Goal: Transaction & Acquisition: Purchase product/service

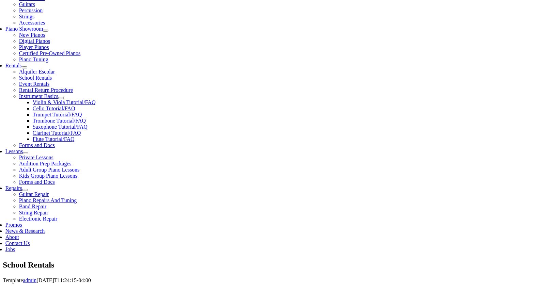
type input "san"
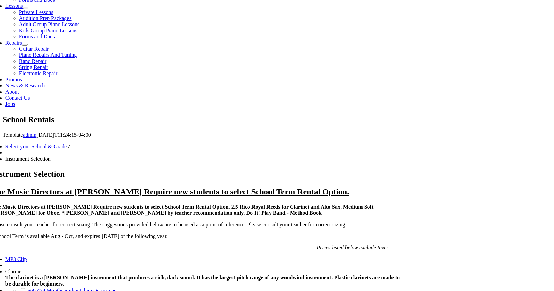
scroll to position [332, 0]
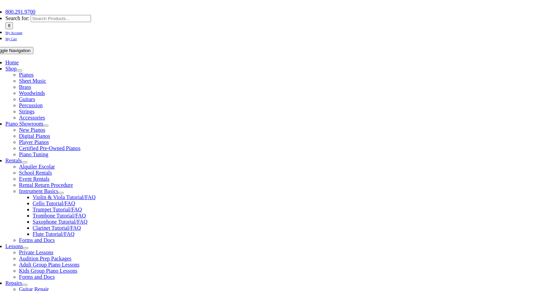
scroll to position [116, 0]
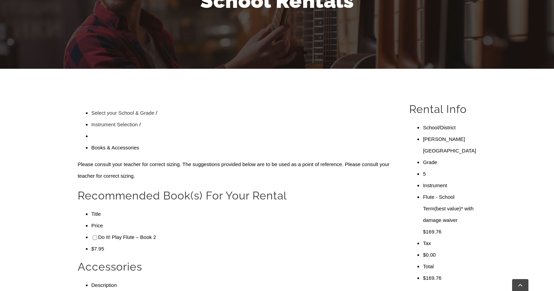
checkbox input"] "true"
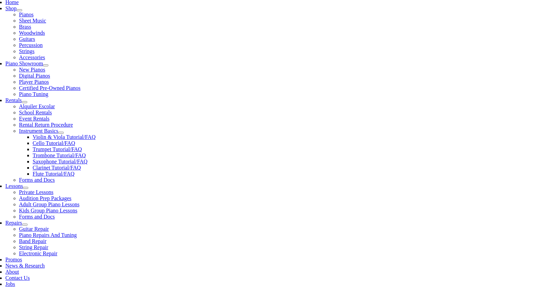
scroll to position [171, 0]
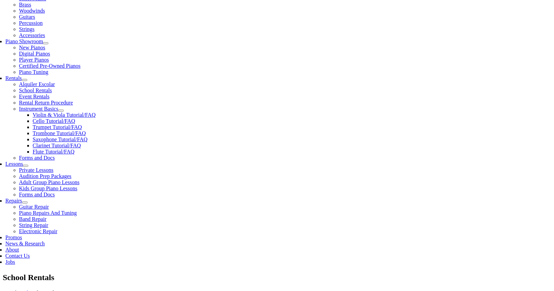
type input "0"
type input "E"
type input "1"
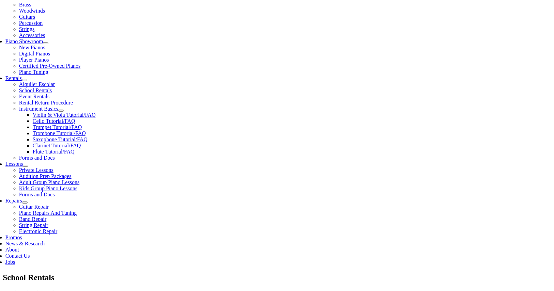
scroll to position [0, 0]
type input "Eleni"
type input "[PERSON_NAME]"
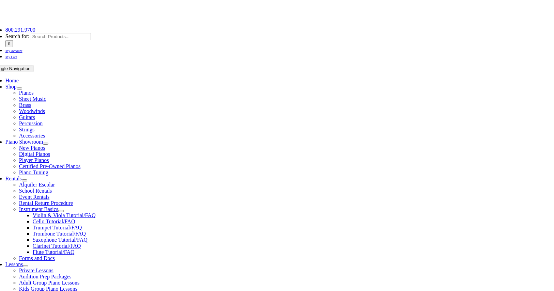
scroll to position [120, 0]
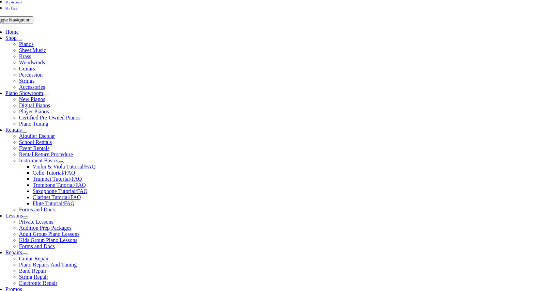
type input "Enovis"
type input "3023544981"
type input "2177184"
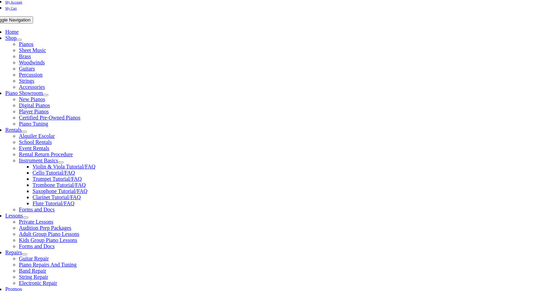
type input "09/24/1979"
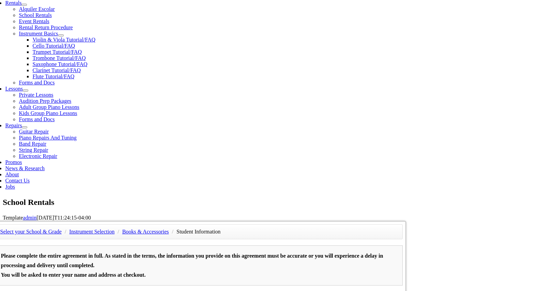
scroll to position [256, 0]
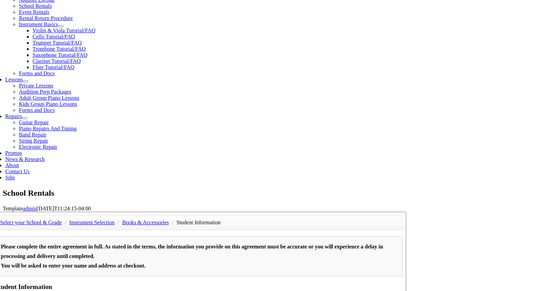
type input "Christina Loizidou"
type input "3605675636"
type input "S"
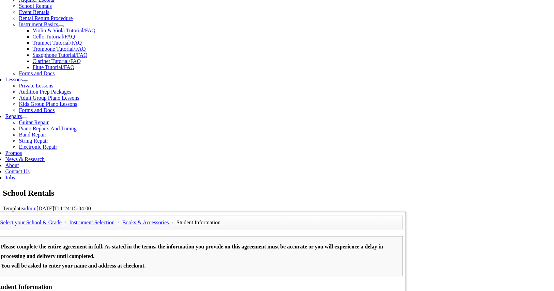
type input "Gore"
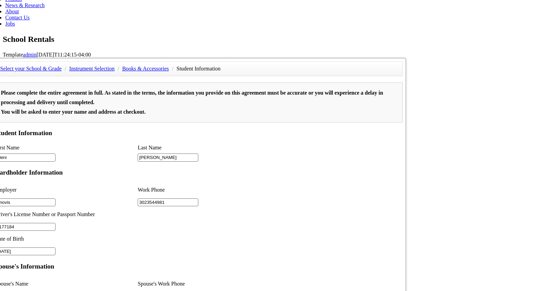
scroll to position [480, 0]
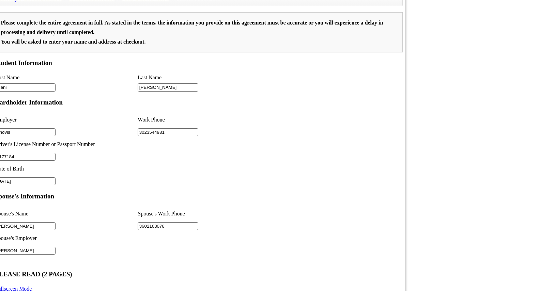
type input "3602163078"
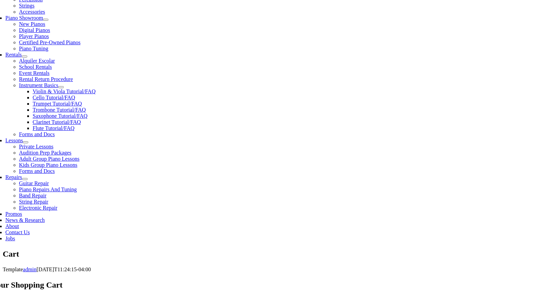
scroll to position [217, 0]
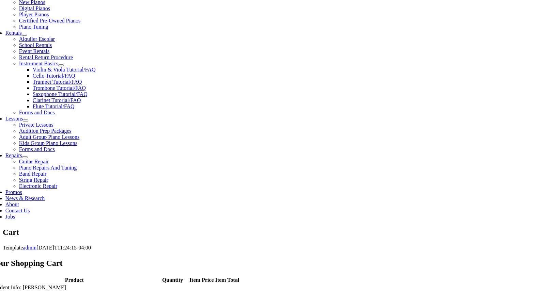
drag, startPoint x: 296, startPoint y: 204, endPoint x: 323, endPoint y: 174, distance: 40.3
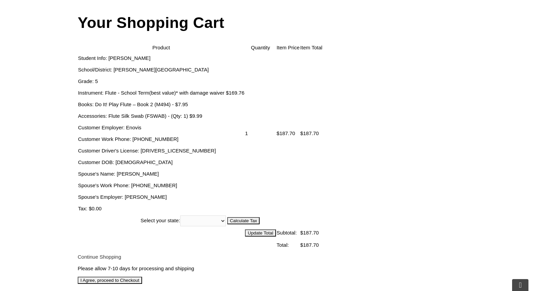
click at [226, 216] on select "[US_STATE] [US_STATE] [US_STATE] [US_STATE] [US_STATE] [US_STATE] [US_STATE] [U…" at bounding box center [203, 221] width 46 height 11
select select "DE"
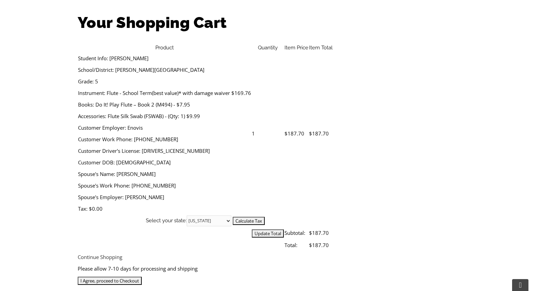
click at [142, 277] on input "I Agree, proceed to Checkout" at bounding box center [110, 281] width 64 height 8
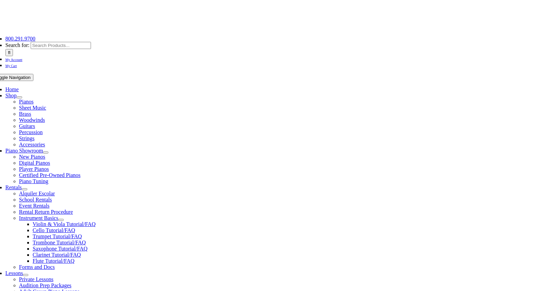
scroll to position [62, 0]
type input "[EMAIL_ADDRESS][DOMAIN_NAME]"
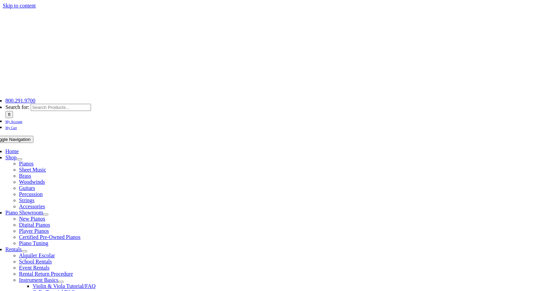
select select
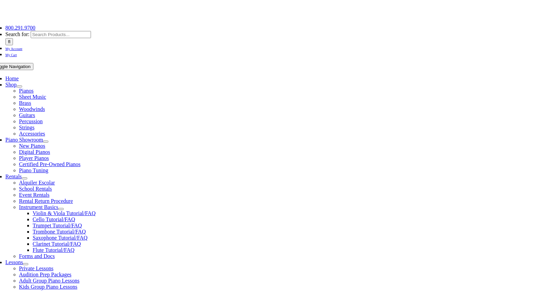
scroll to position [144, 0]
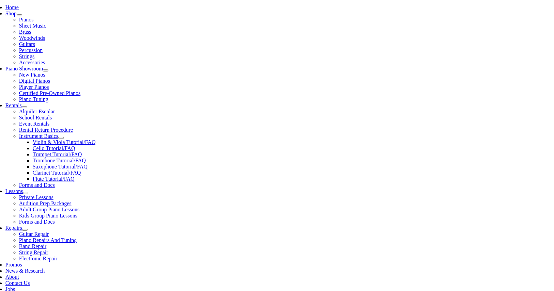
type input "[PERSON_NAME]"
type input "[STREET_ADDRESS]"
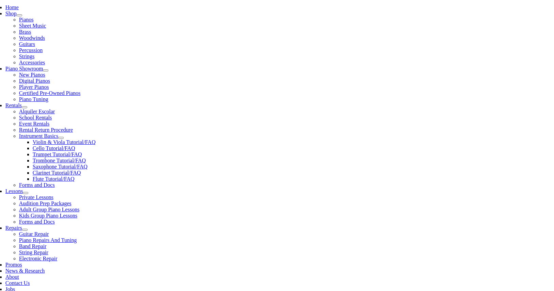
type input "Wilmington"
select select "DE"
type input "19807"
type input "2068981477"
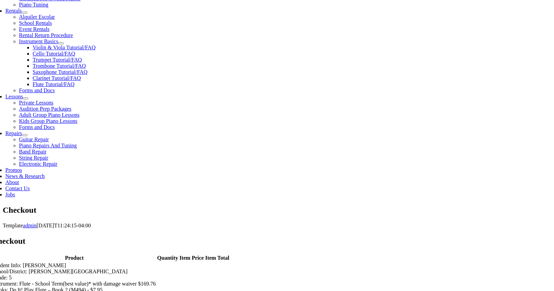
scroll to position [240, 0]
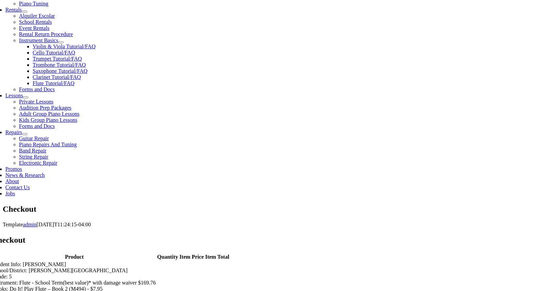
select select "visa"
type input "4147"
select select "11"
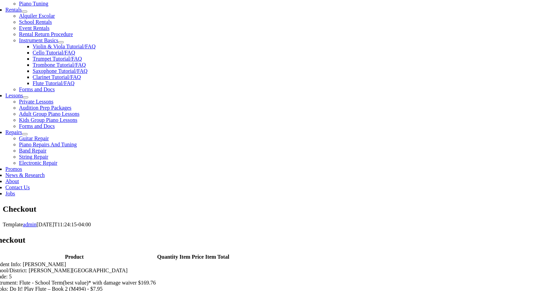
select select "2027"
type input "630"
type input "[EMAIL_ADDRESS][DOMAIN_NAME]"
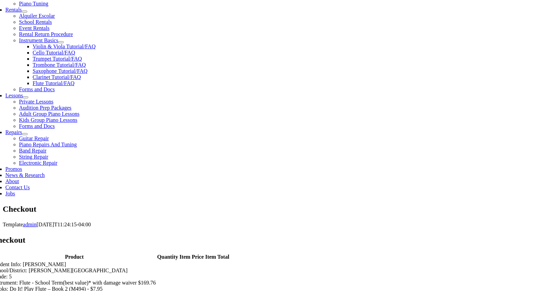
scroll to position [344, 0]
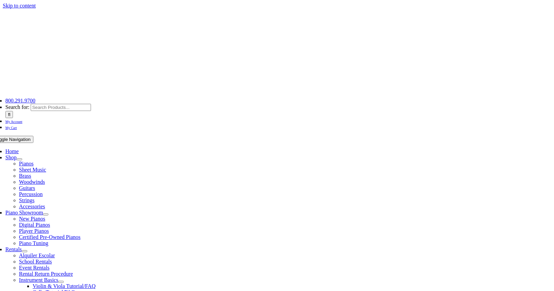
select select "DE"
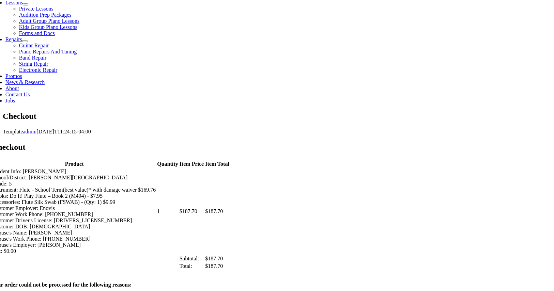
scroll to position [323, 0]
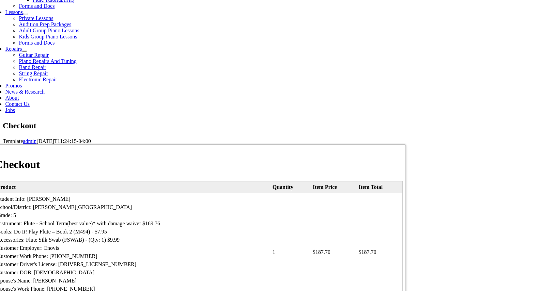
select select "visa"
type input "[CREDIT_CARD_NUMBER]"
